Goal: Task Accomplishment & Management: Complete application form

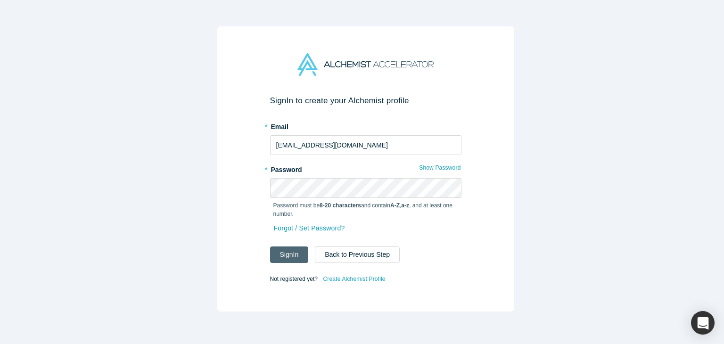
click at [294, 252] on button "Sign In" at bounding box center [289, 254] width 39 height 16
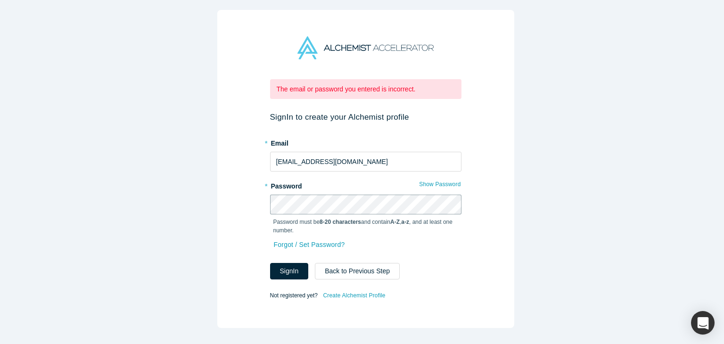
click at [243, 196] on div "The email or password you entered is incorrect. Sign In to create your Alchemis…" at bounding box center [365, 169] width 297 height 318
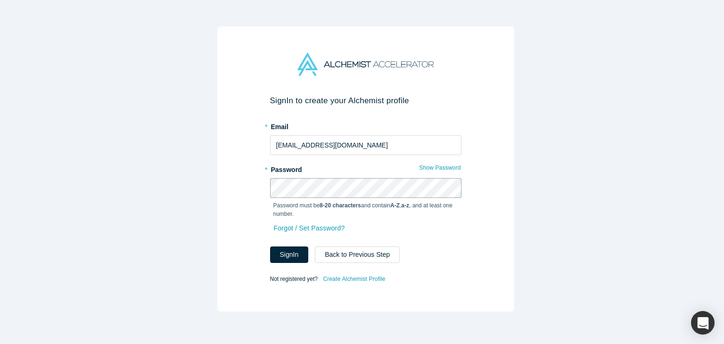
click at [270, 246] on button "Sign In" at bounding box center [289, 254] width 39 height 16
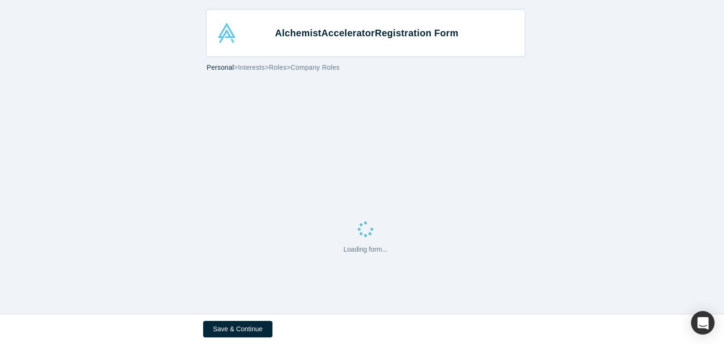
select select "US"
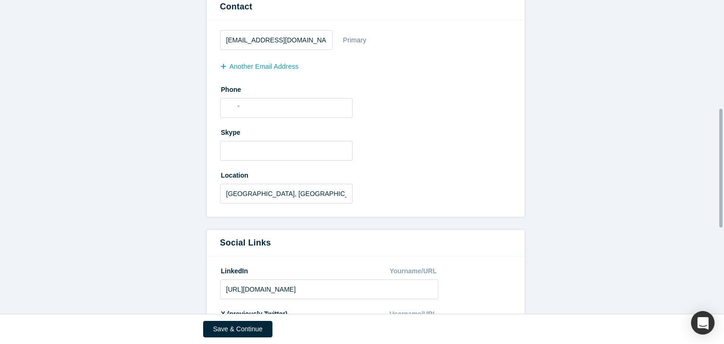
scroll to position [285, 0]
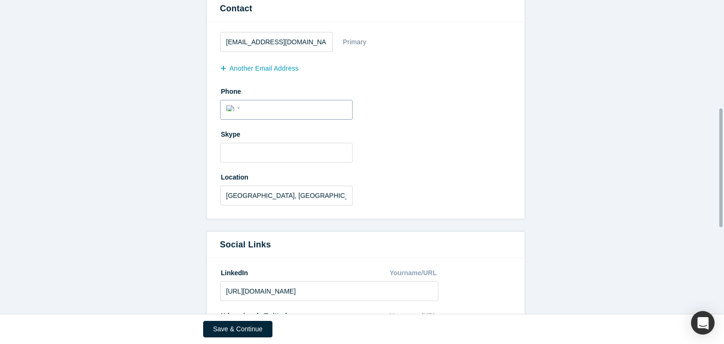
click at [293, 108] on input "tel" at bounding box center [294, 109] width 103 height 14
type input "+"
select select "Country"
type input "+34"
select select "ES"
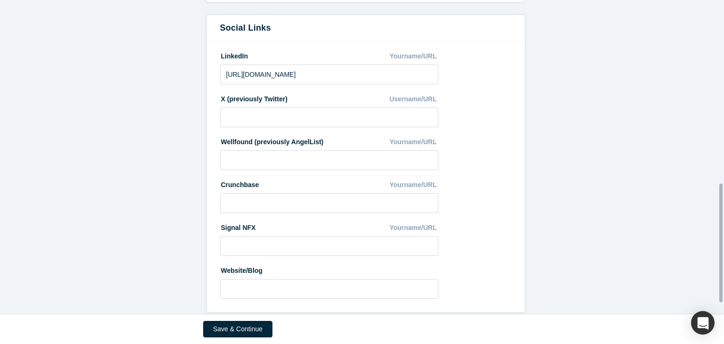
scroll to position [512, 0]
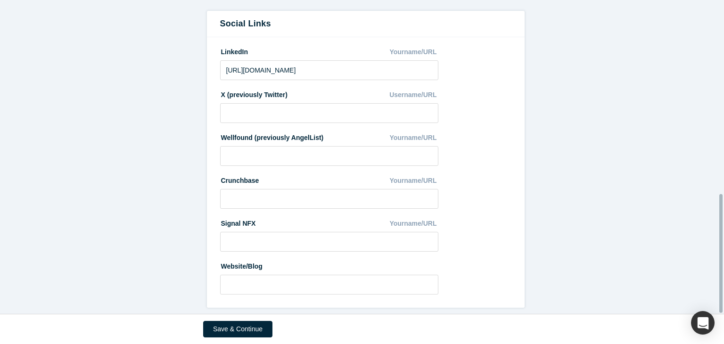
type input "[PHONE_NUMBER]"
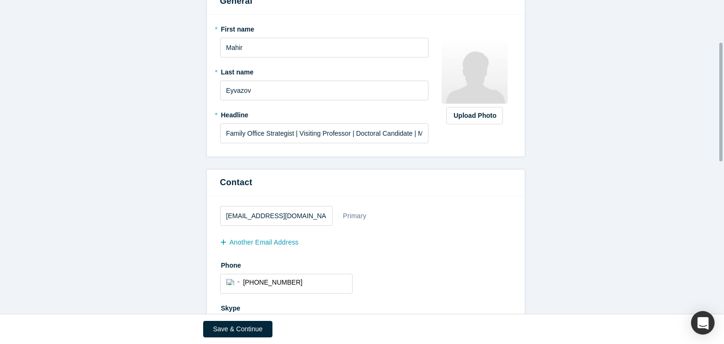
scroll to position [110, 0]
click at [478, 122] on label "Upload Photo" at bounding box center [474, 116] width 57 height 17
click at [0, 0] on input "Upload Photo" at bounding box center [0, 0] width 0 height 0
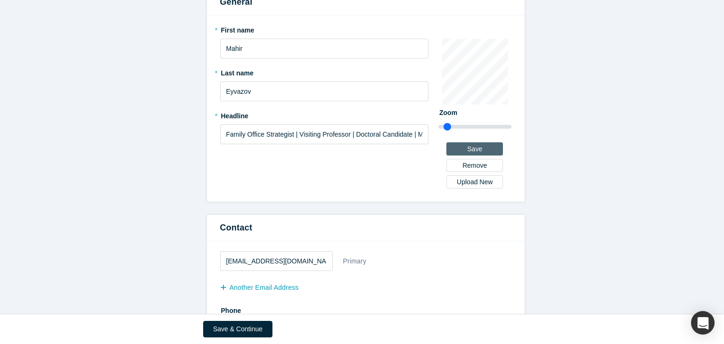
click at [486, 143] on button "Save" at bounding box center [474, 148] width 57 height 13
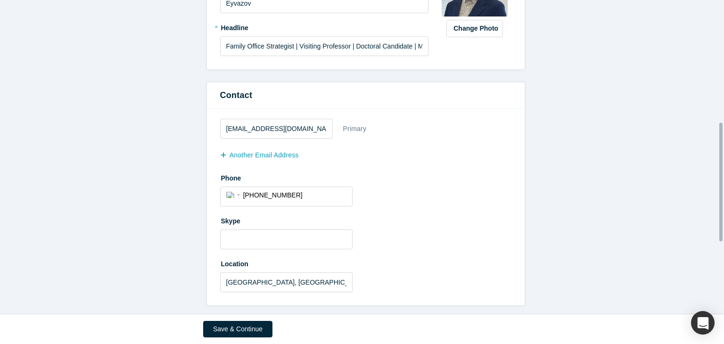
scroll to position [512, 0]
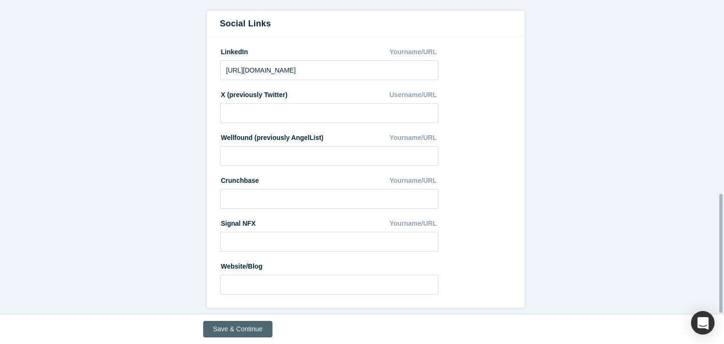
click at [224, 329] on button "Save & Continue" at bounding box center [237, 329] width 69 height 16
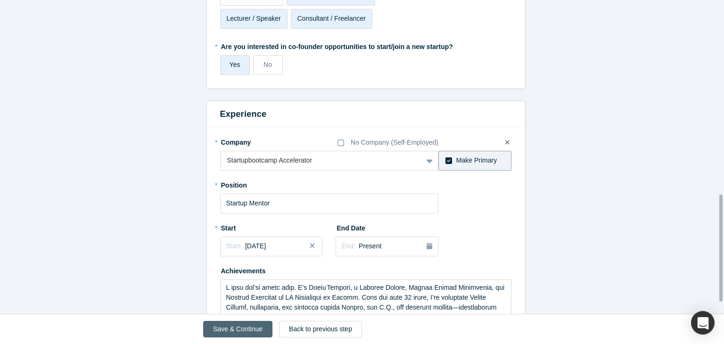
scroll to position [603, 0]
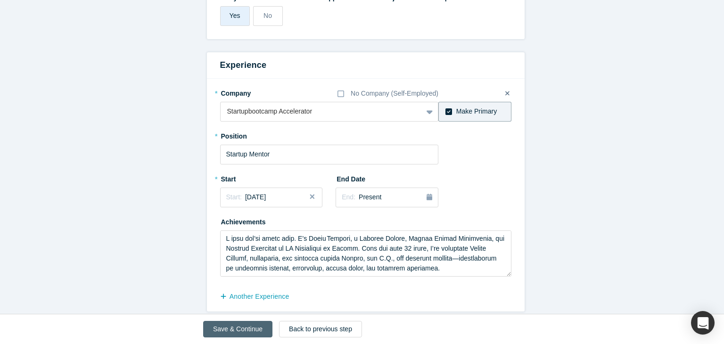
click at [244, 329] on button "Save & Continue" at bounding box center [237, 329] width 69 height 16
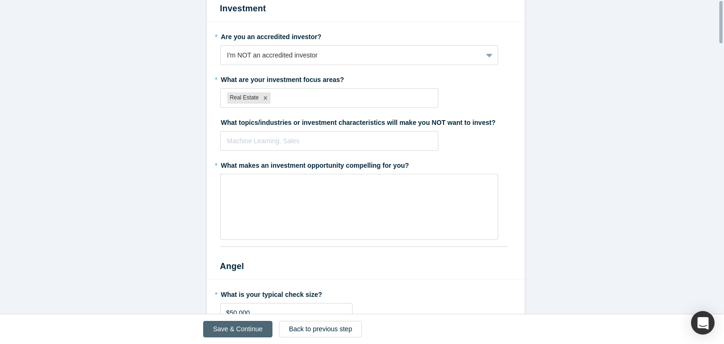
scroll to position [0, 0]
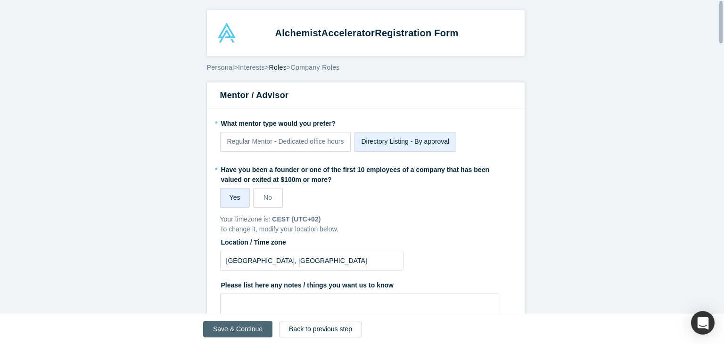
click at [244, 329] on button "Save & Continue" at bounding box center [237, 329] width 69 height 16
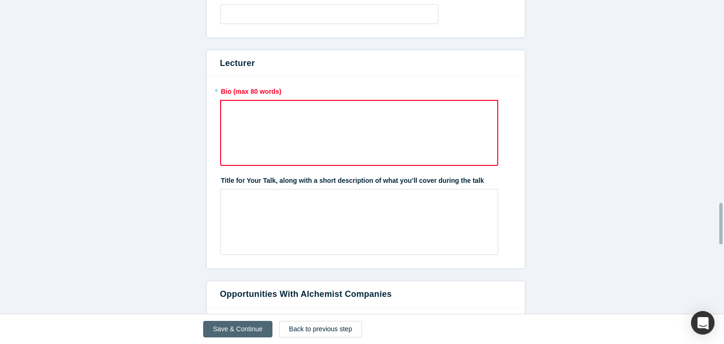
scroll to position [1545, 0]
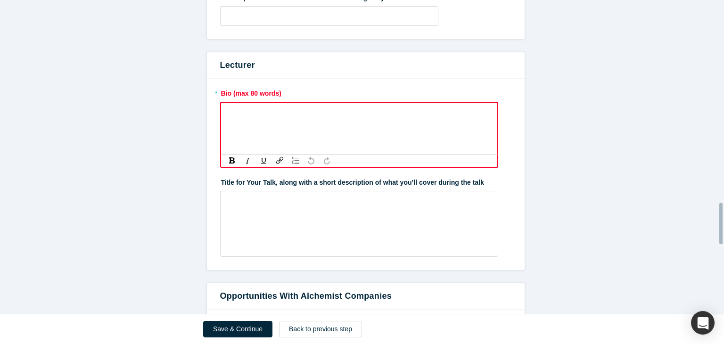
click at [283, 119] on div "rdw-editor" at bounding box center [359, 114] width 264 height 16
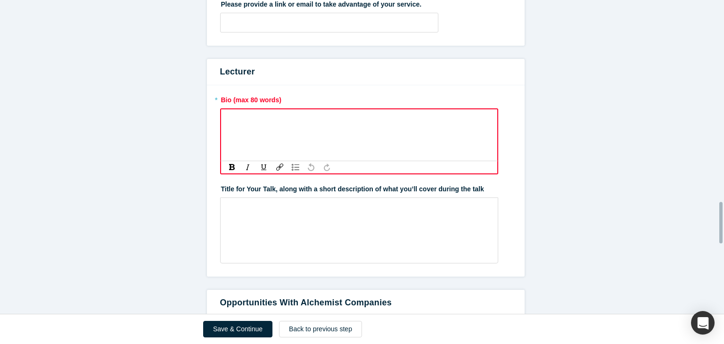
scroll to position [1535, 0]
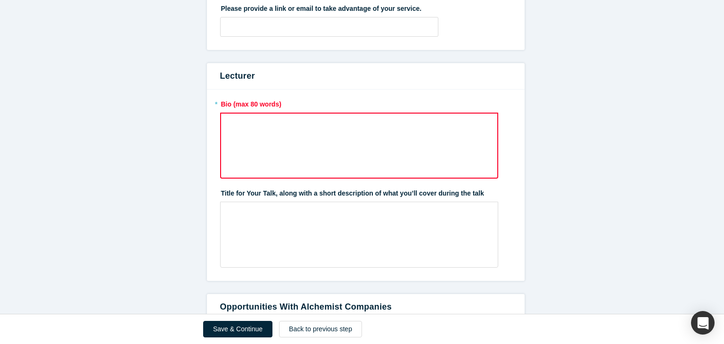
drag, startPoint x: 370, startPoint y: 135, endPoint x: 364, endPoint y: 134, distance: 6.1
click at [370, 135] on div "rdw-wrapper" at bounding box center [359, 146] width 278 height 66
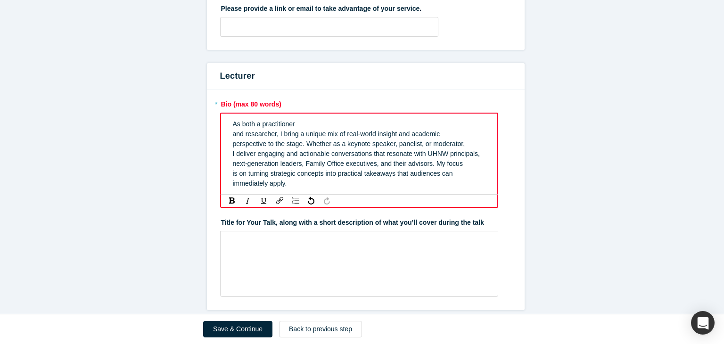
click at [364, 134] on span "and researcher, I bring a unique mix of real-world insight and academic" at bounding box center [336, 134] width 207 height 8
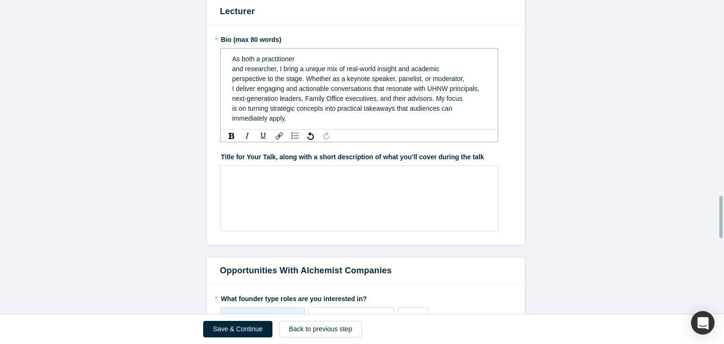
scroll to position [1470, 0]
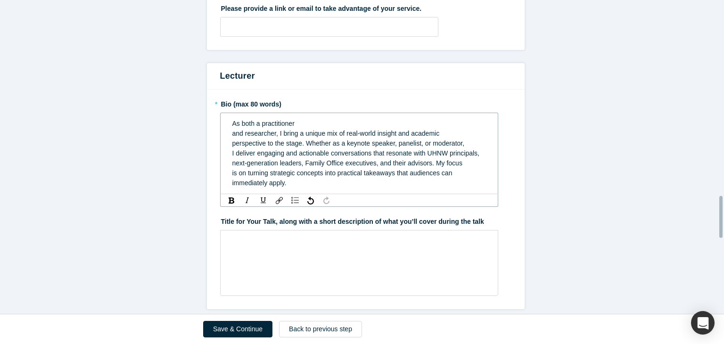
click at [368, 123] on div "As both a practitioner" at bounding box center [359, 124] width 254 height 10
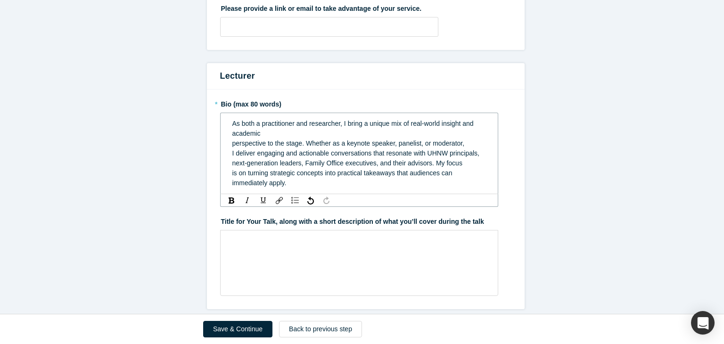
click at [356, 129] on div "As both a practitioner and researcher, I bring a unique mix of real-world insig…" at bounding box center [359, 129] width 254 height 20
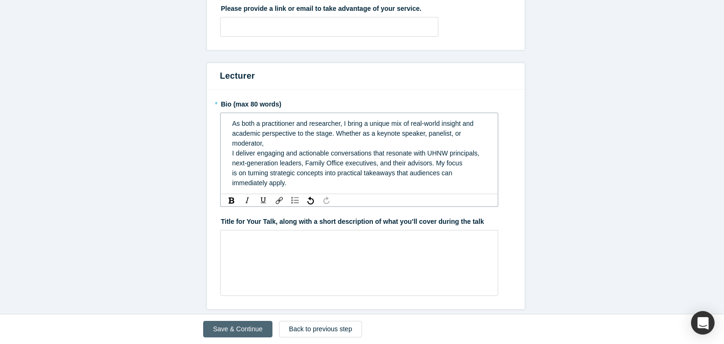
click at [230, 323] on button "Save & Continue" at bounding box center [237, 329] width 69 height 16
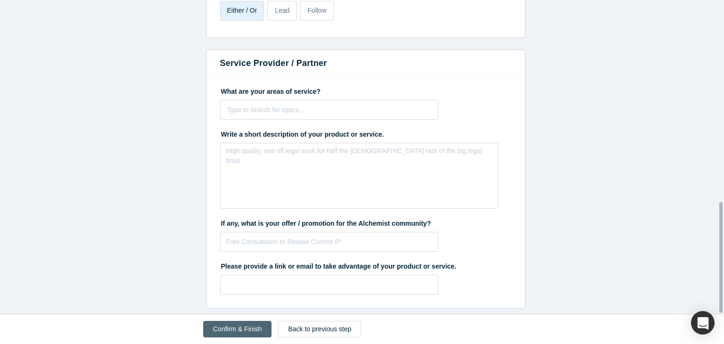
scroll to position [0, 0]
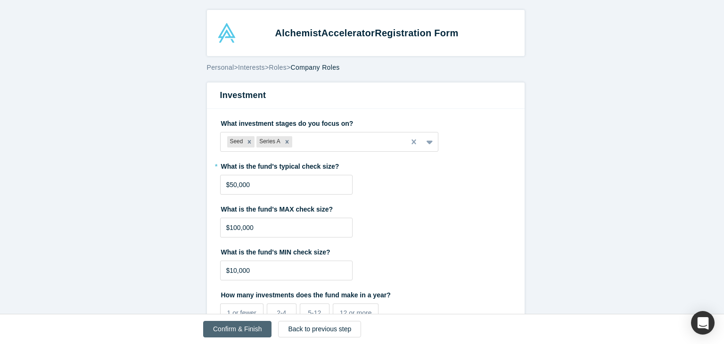
click at [233, 332] on button "Confirm & Finish" at bounding box center [237, 329] width 68 height 16
